Goal: Task Accomplishment & Management: Manage account settings

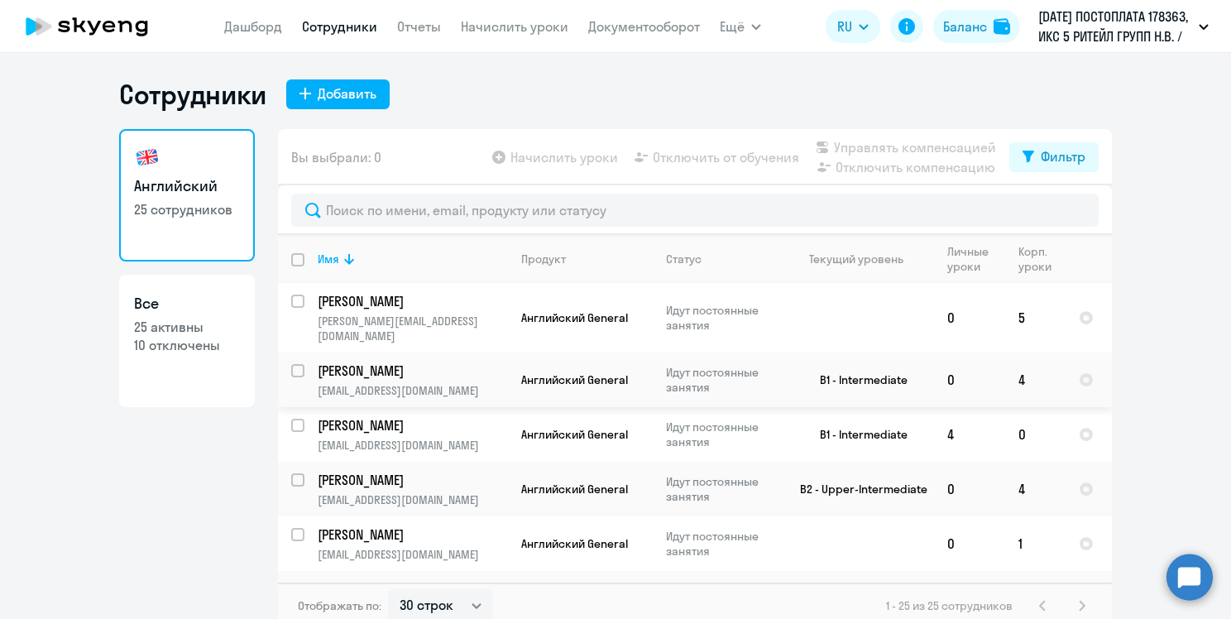
select select "30"
click at [971, 414] on td "4" at bounding box center [969, 434] width 71 height 55
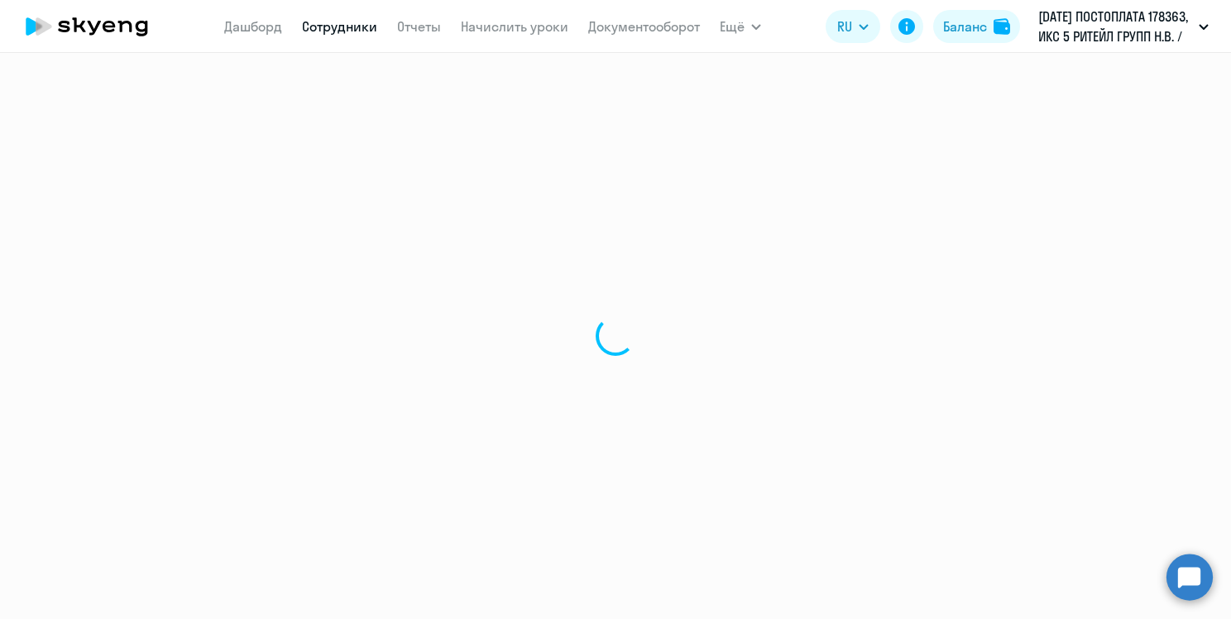
select select "english"
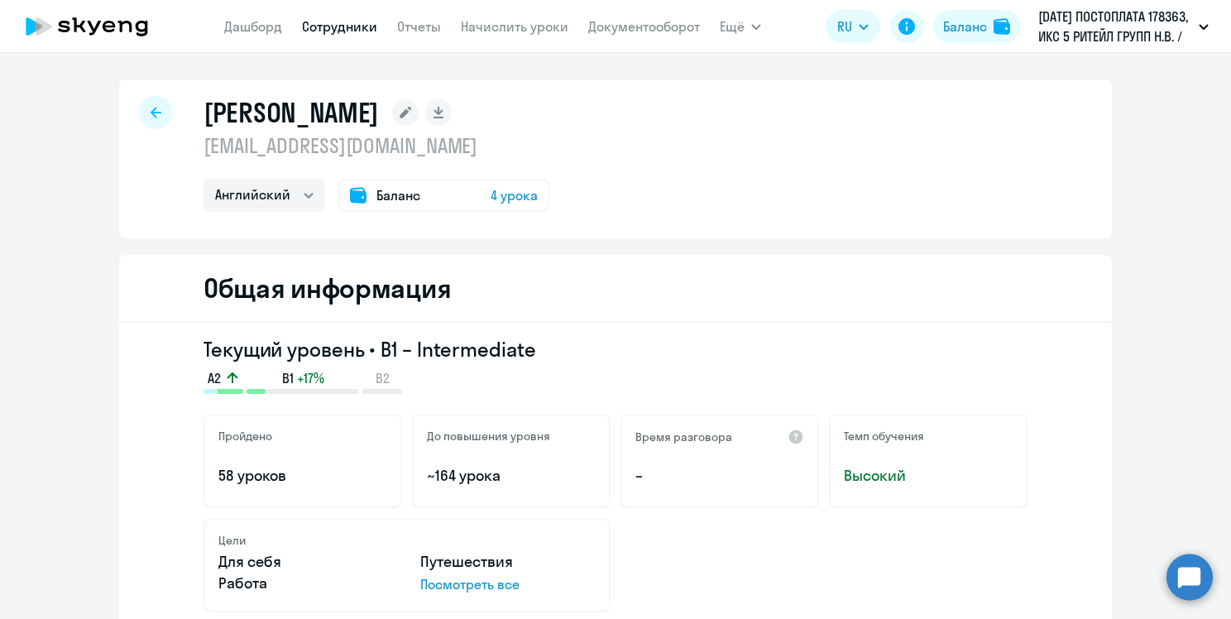
click at [458, 205] on div "Баланс 4 урока" at bounding box center [443, 195] width 211 height 33
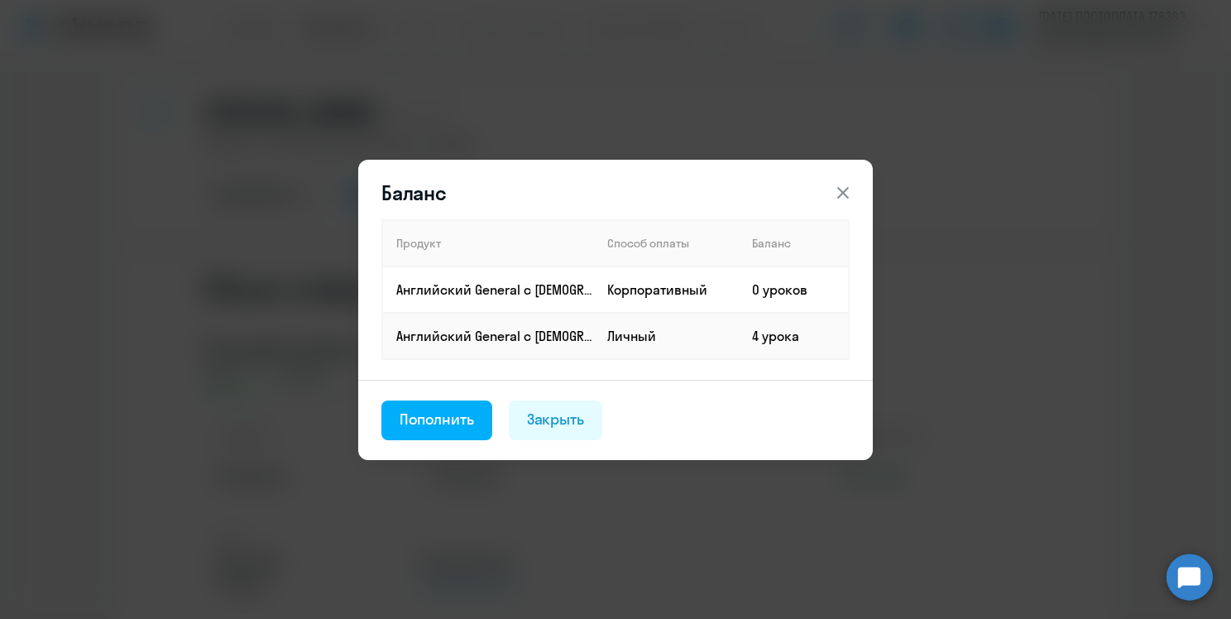
click at [840, 184] on icon at bounding box center [843, 193] width 20 height 20
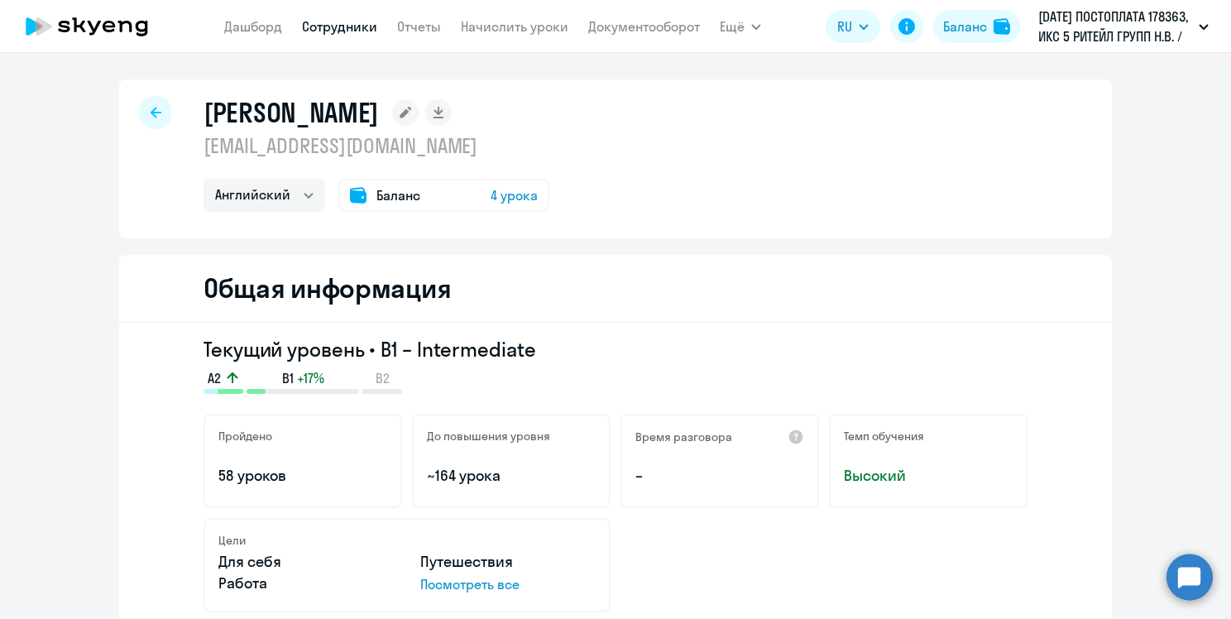
click at [397, 196] on span "Баланс" at bounding box center [399, 195] width 44 height 20
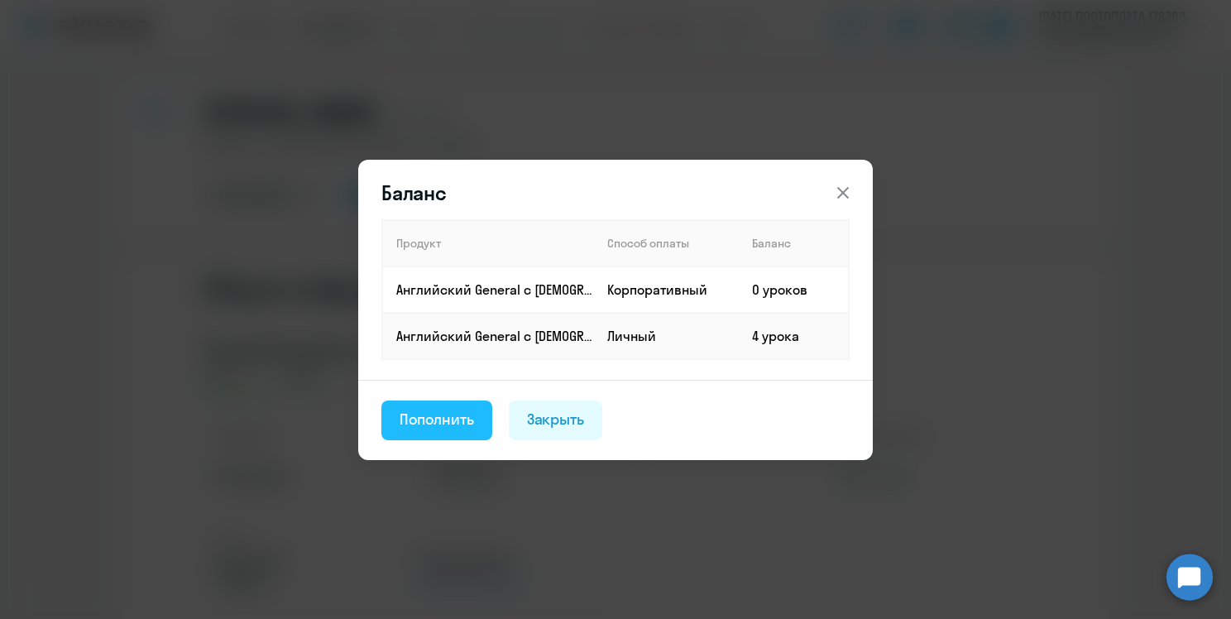
click at [478, 427] on button "Пополнить" at bounding box center [437, 421] width 111 height 40
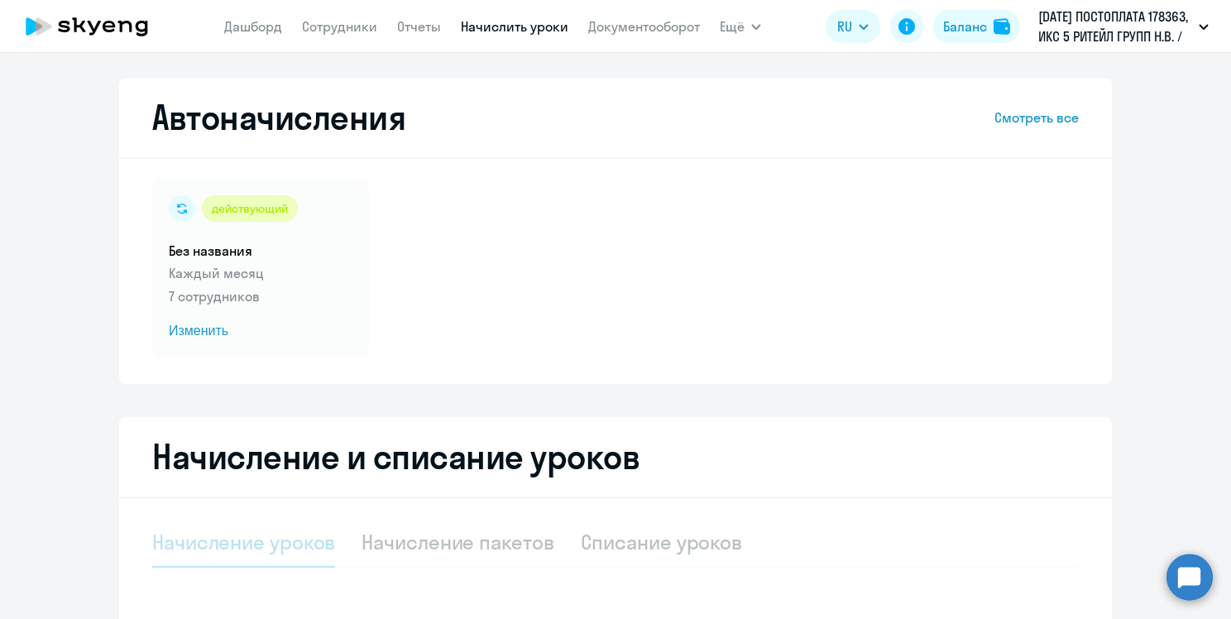
select select "10"
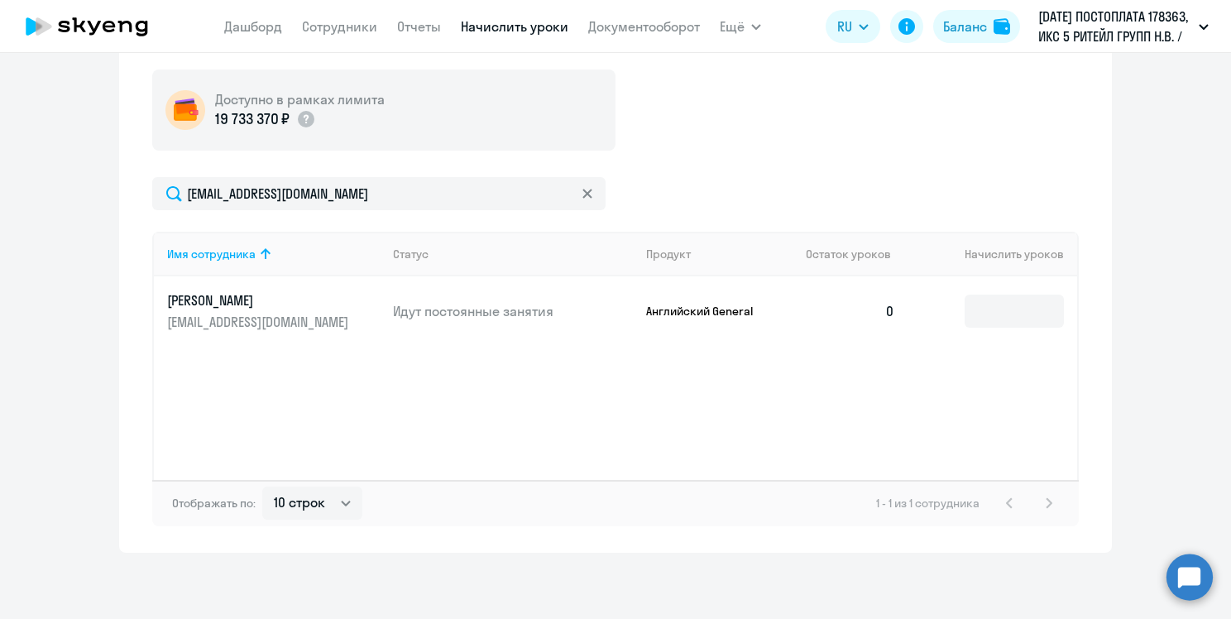
scroll to position [516, 0]
click at [1016, 299] on td at bounding box center [993, 313] width 169 height 70
click at [1015, 308] on input at bounding box center [1014, 312] width 99 height 33
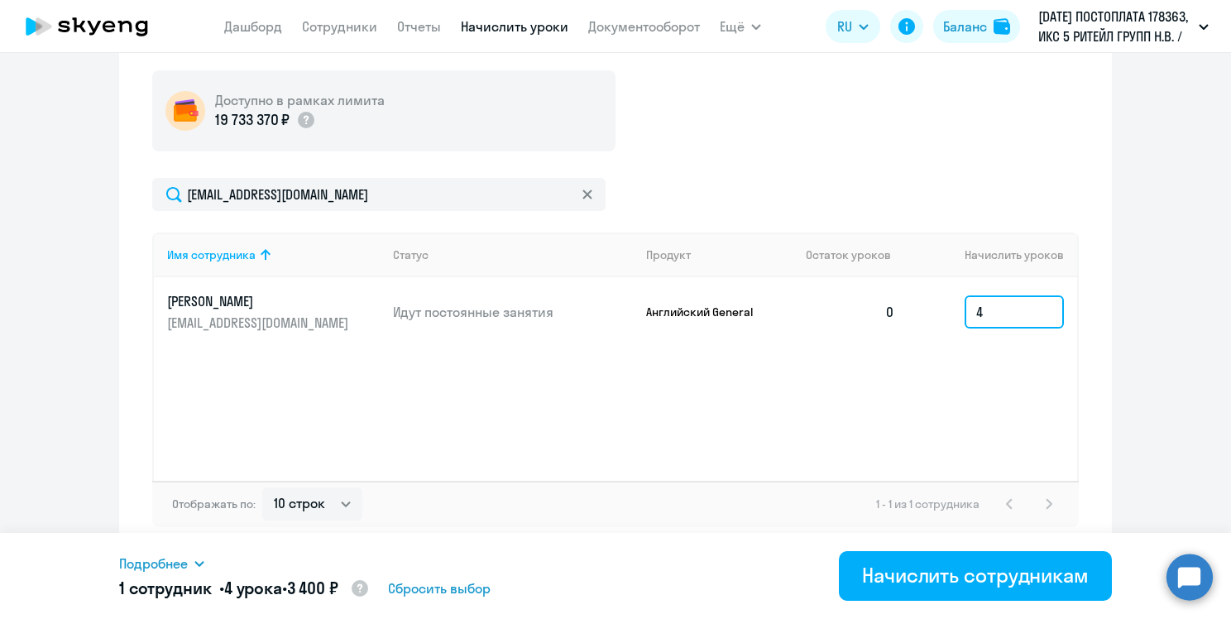
scroll to position [518, 0]
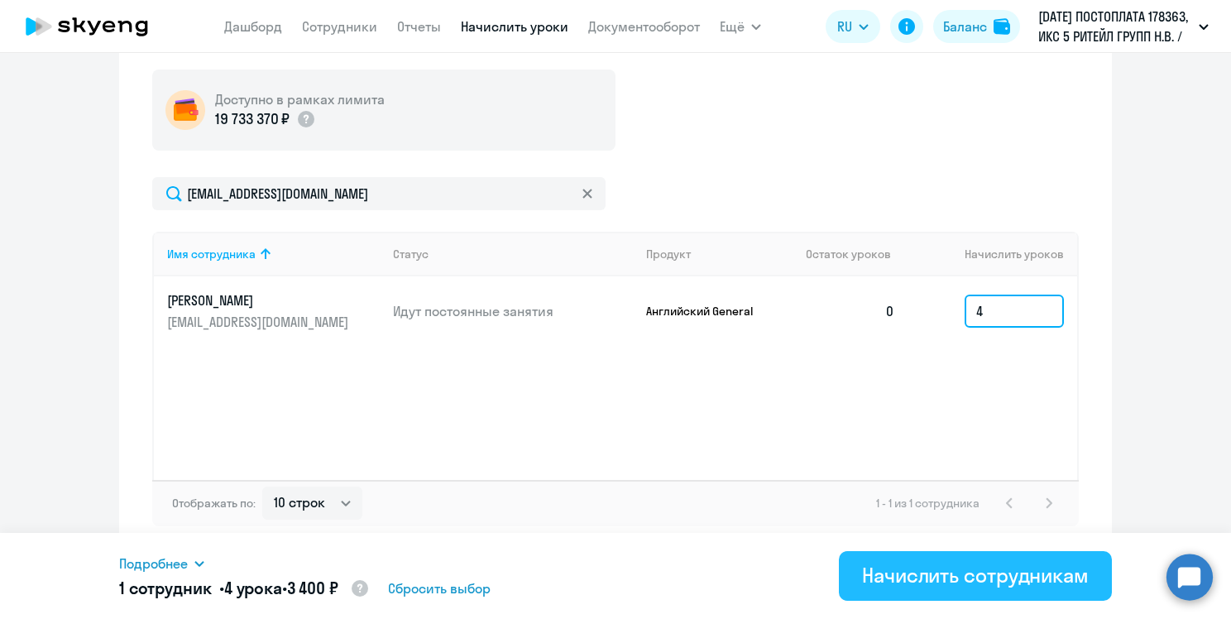
type input "4"
click at [872, 576] on div "Начислить сотрудникам" at bounding box center [975, 575] width 227 height 26
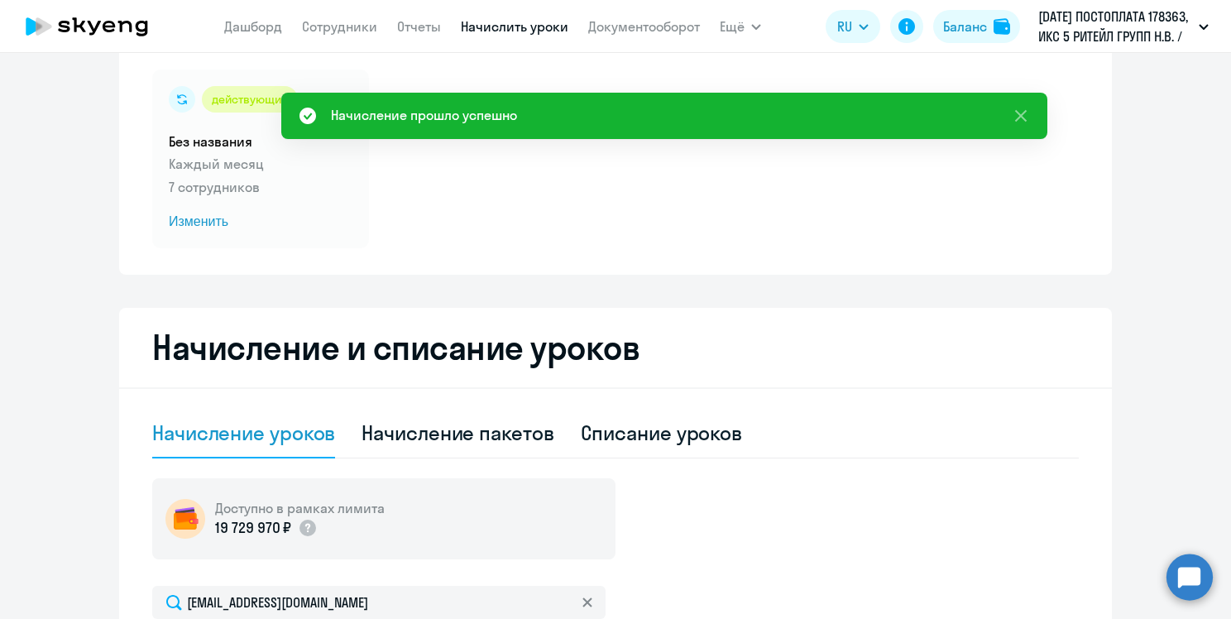
scroll to position [0, 0]
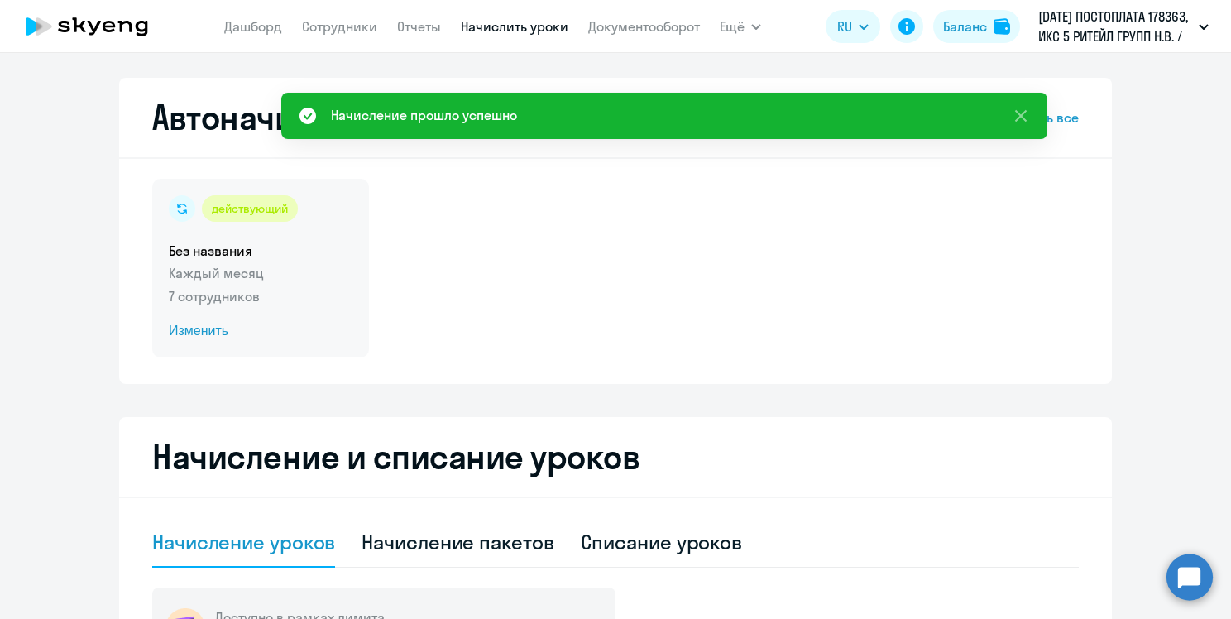
click at [218, 335] on span "Изменить" at bounding box center [261, 331] width 184 height 20
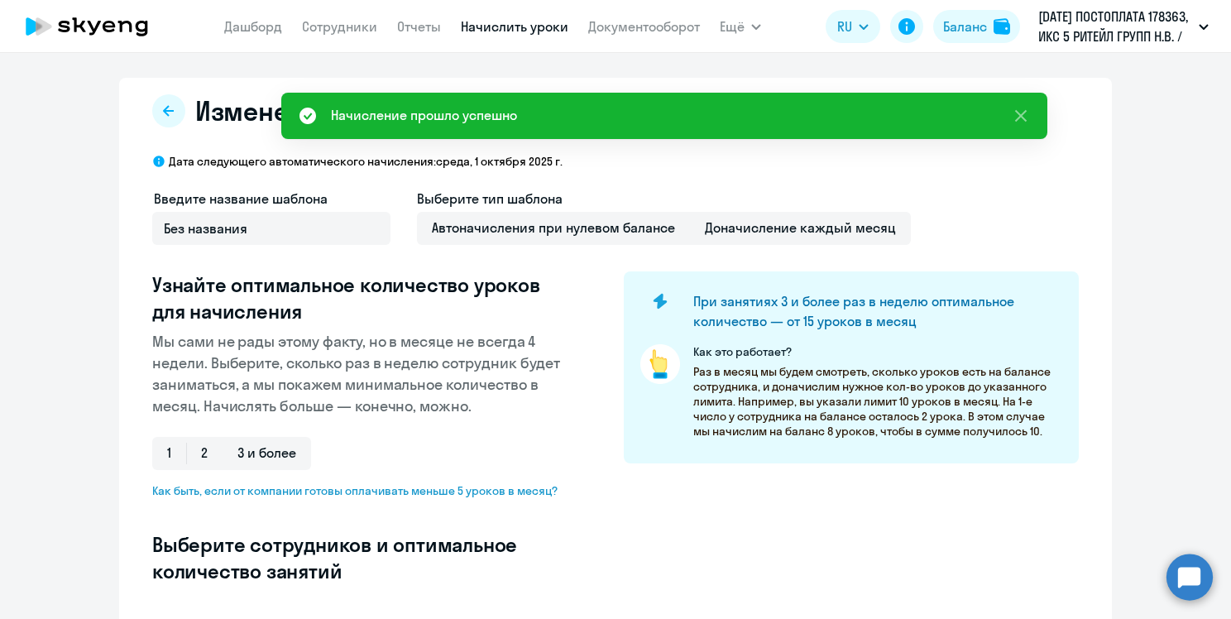
select select "10"
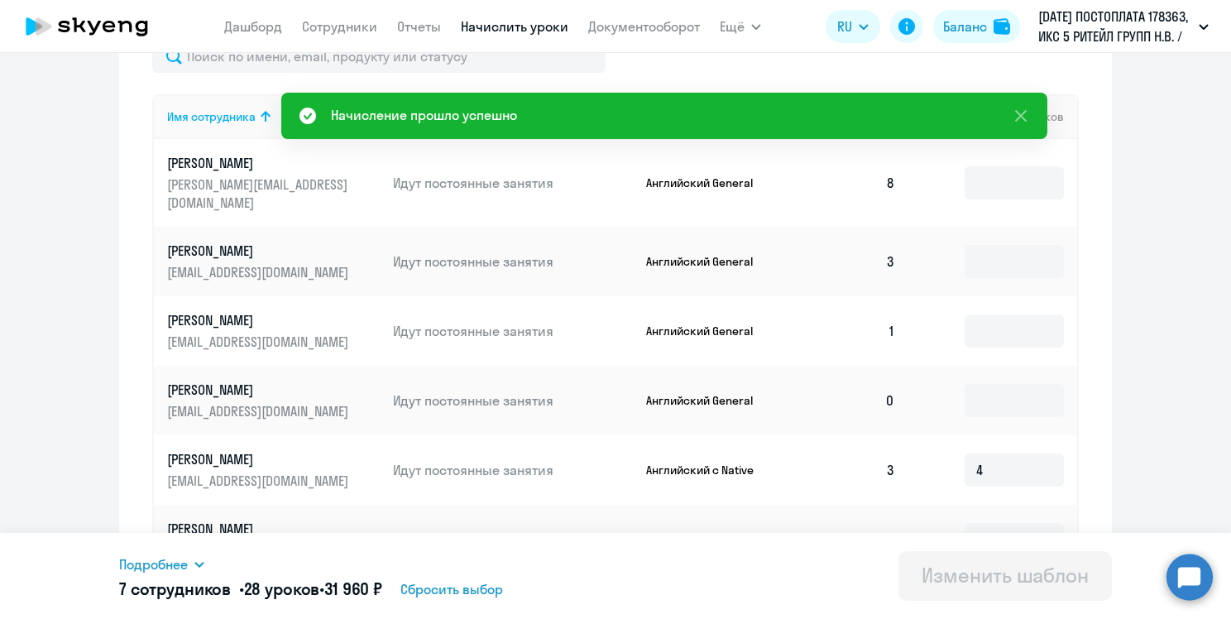
scroll to position [551, 0]
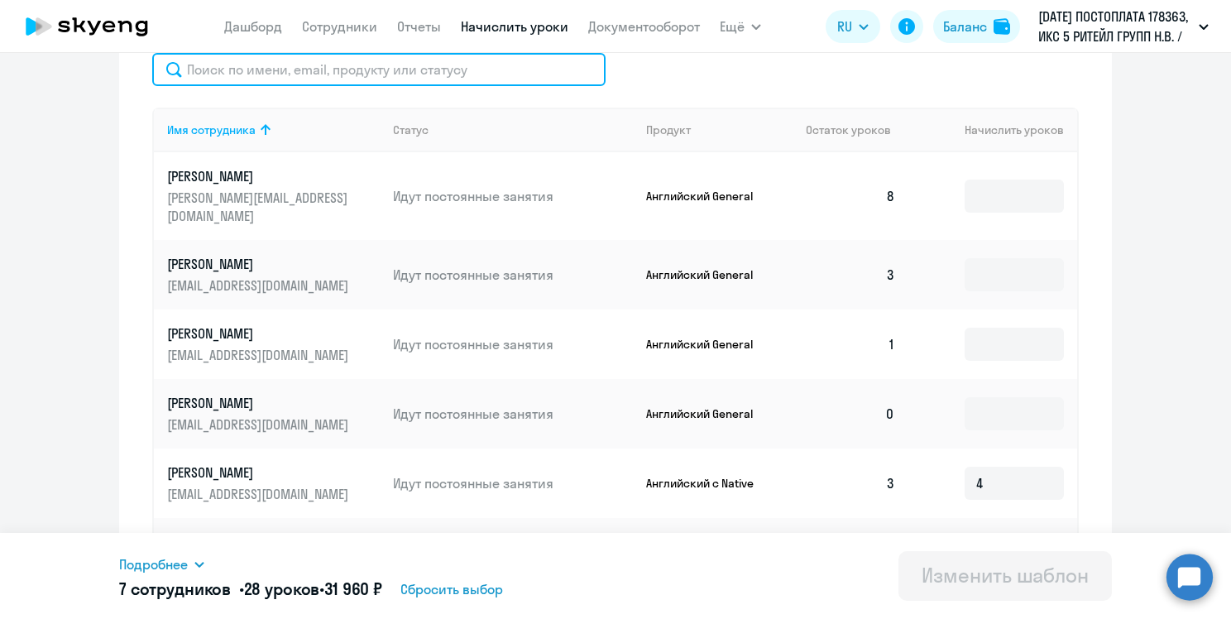
click at [442, 60] on input "text" at bounding box center [379, 69] width 454 height 33
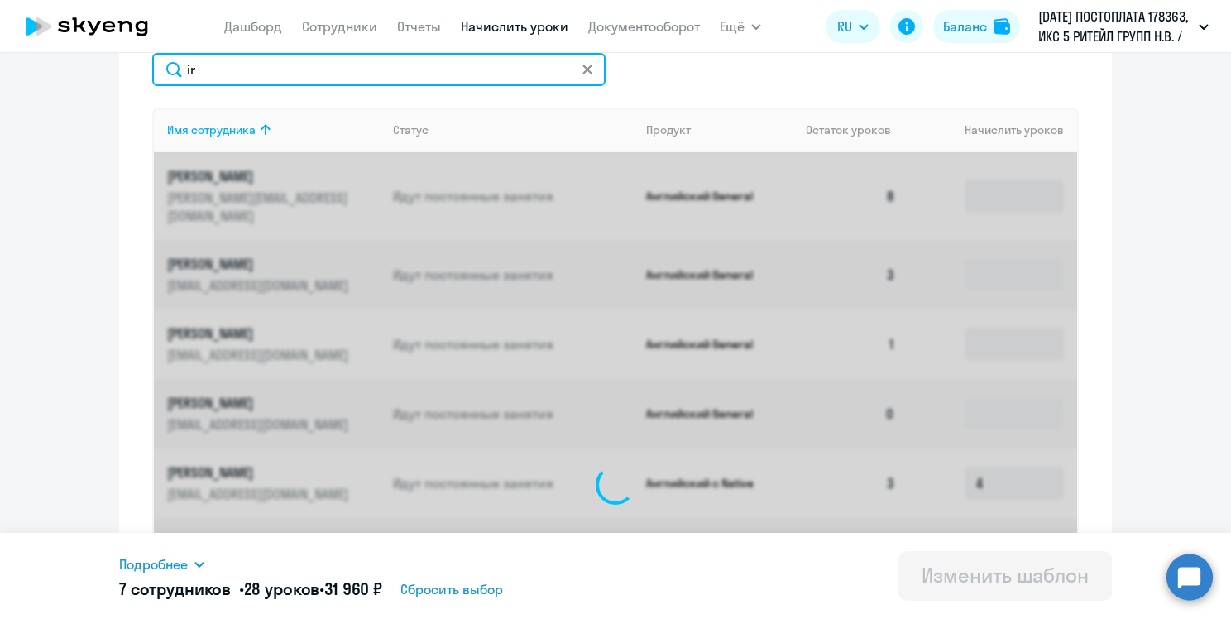
type input "i"
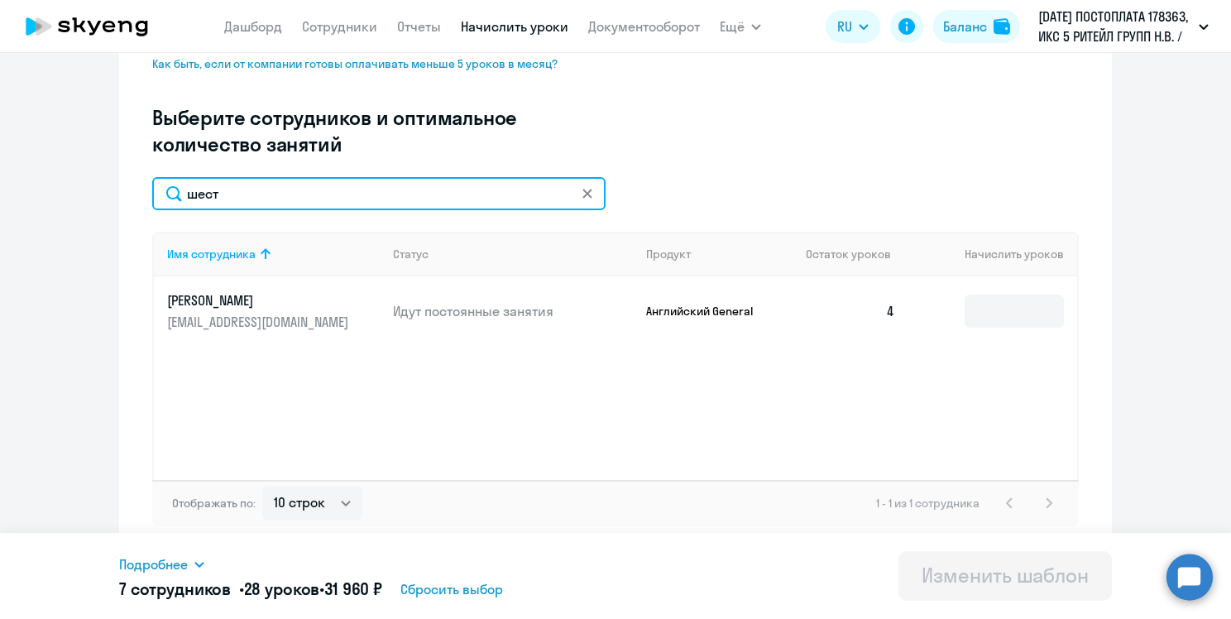
scroll to position [427, 0]
type input "шест"
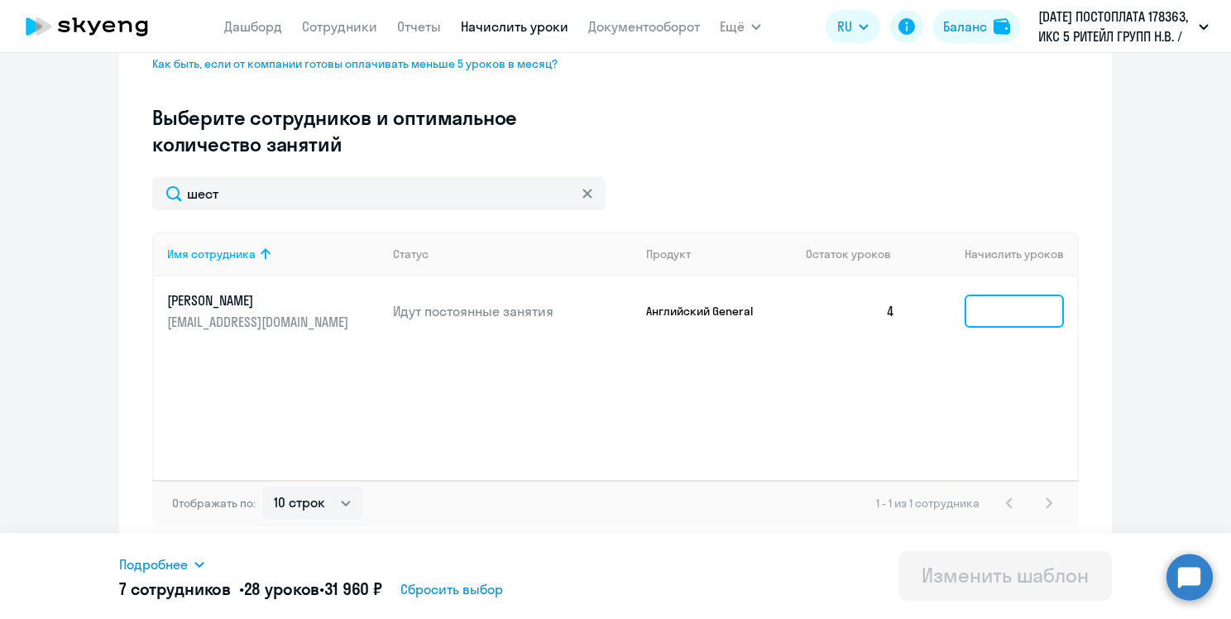
click at [967, 303] on input at bounding box center [1014, 311] width 99 height 33
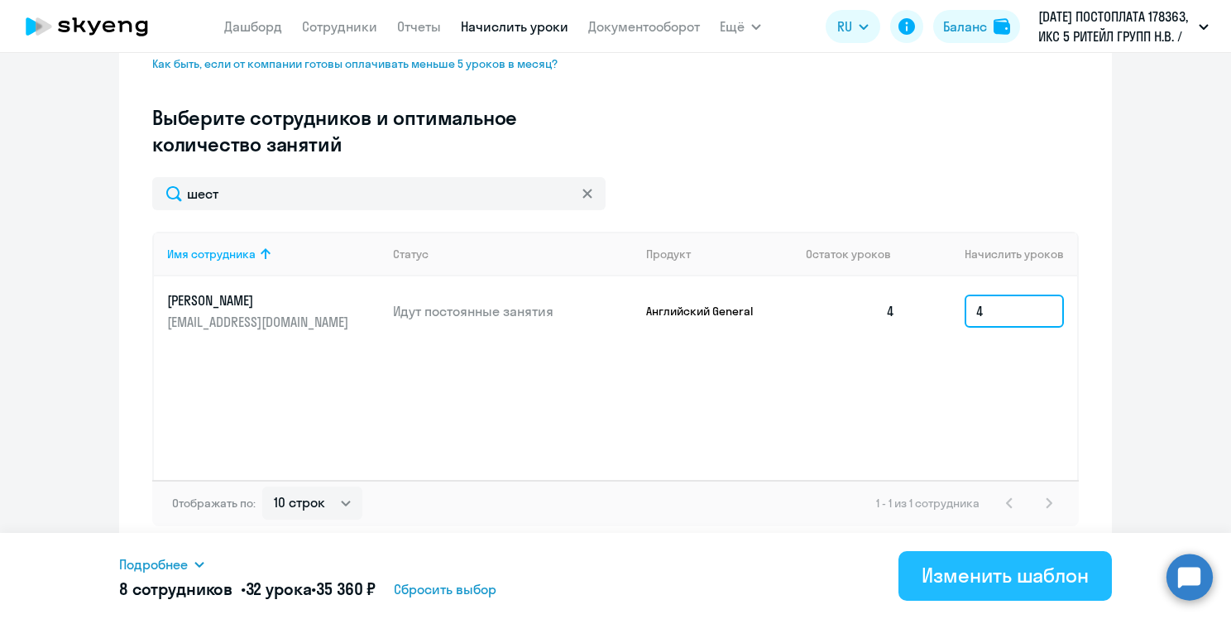
type input "4"
click at [993, 579] on div "Изменить шаблон" at bounding box center [1005, 575] width 167 height 26
